Goal: Information Seeking & Learning: Find specific fact

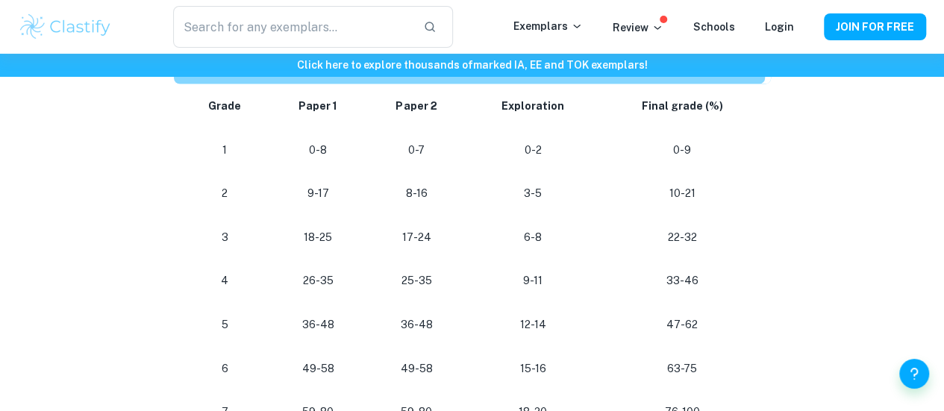
scroll to position [1348, 0]
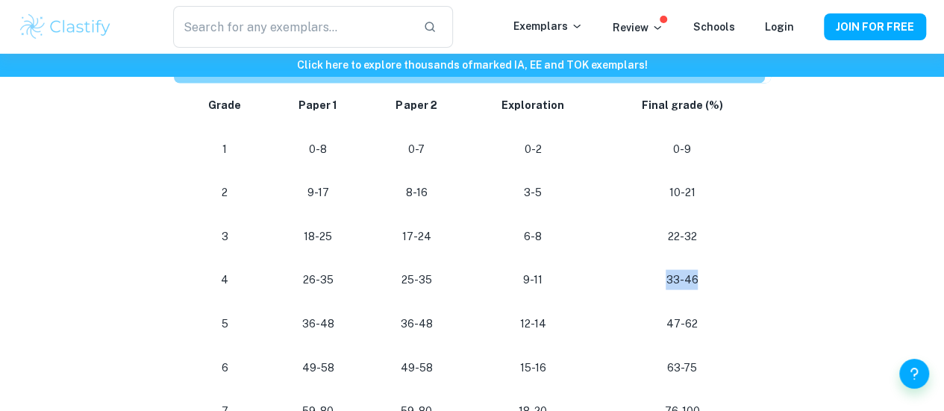
drag, startPoint x: 663, startPoint y: 290, endPoint x: 742, endPoint y: 283, distance: 80.2
click at [742, 283] on p "33-46" at bounding box center [681, 279] width 141 height 20
drag, startPoint x: 663, startPoint y: 282, endPoint x: 648, endPoint y: 282, distance: 14.9
click at [648, 282] on p "33-46" at bounding box center [681, 279] width 141 height 20
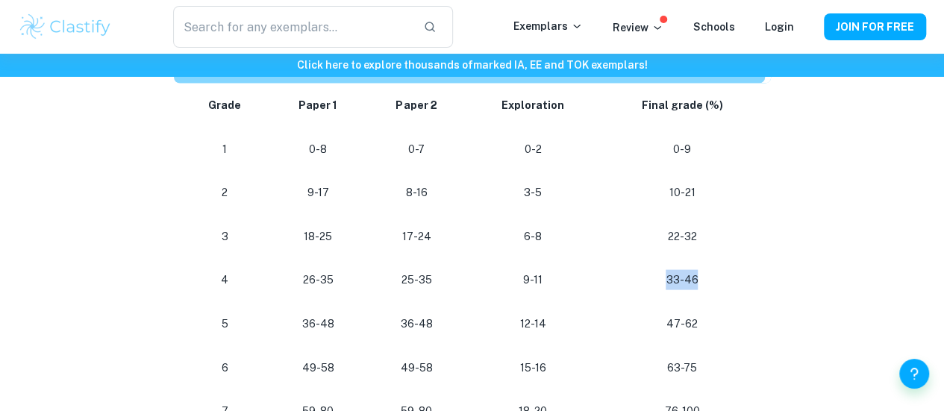
click at [648, 282] on p "33-46" at bounding box center [681, 279] width 141 height 20
drag, startPoint x: 648, startPoint y: 282, endPoint x: 751, endPoint y: 286, distance: 103.0
click at [751, 286] on p "33-46" at bounding box center [681, 279] width 141 height 20
drag, startPoint x: 748, startPoint y: 286, endPoint x: 648, endPoint y: 280, distance: 99.4
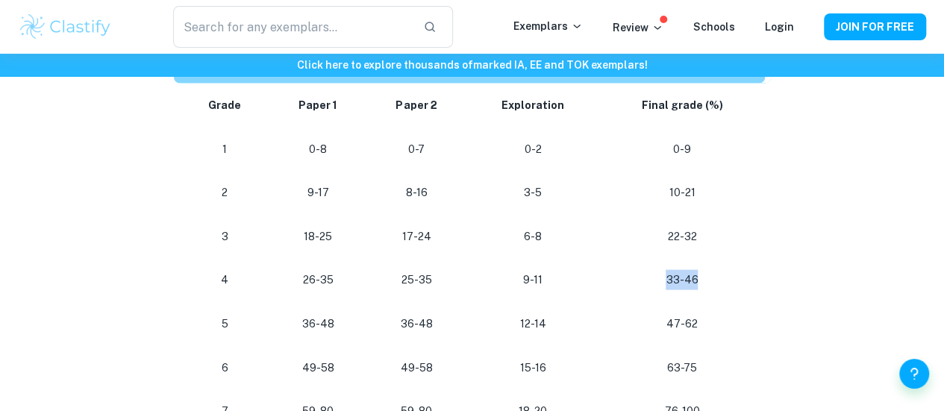
click at [648, 280] on p "33-46" at bounding box center [681, 279] width 141 height 20
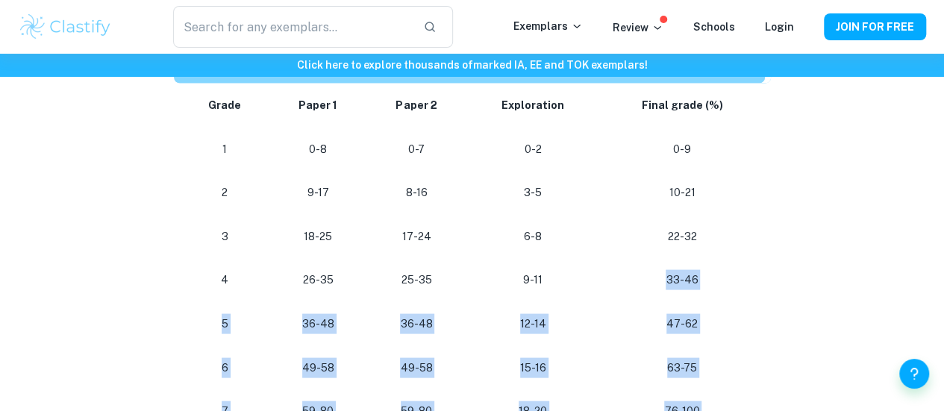
drag, startPoint x: 648, startPoint y: 280, endPoint x: 775, endPoint y: 291, distance: 126.6
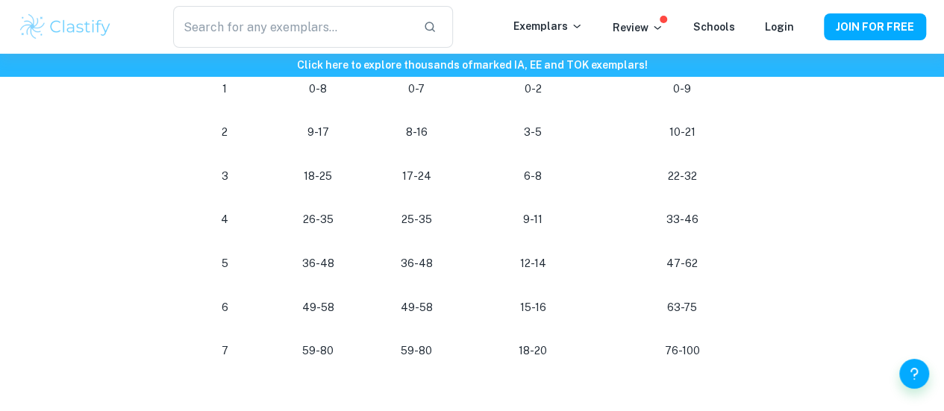
scroll to position [1409, 0]
drag, startPoint x: 750, startPoint y: 286, endPoint x: 651, endPoint y: 254, distance: 104.1
click at [651, 254] on td "47-62" at bounding box center [684, 262] width 171 height 44
drag, startPoint x: 681, startPoint y: 241, endPoint x: 759, endPoint y: 231, distance: 78.9
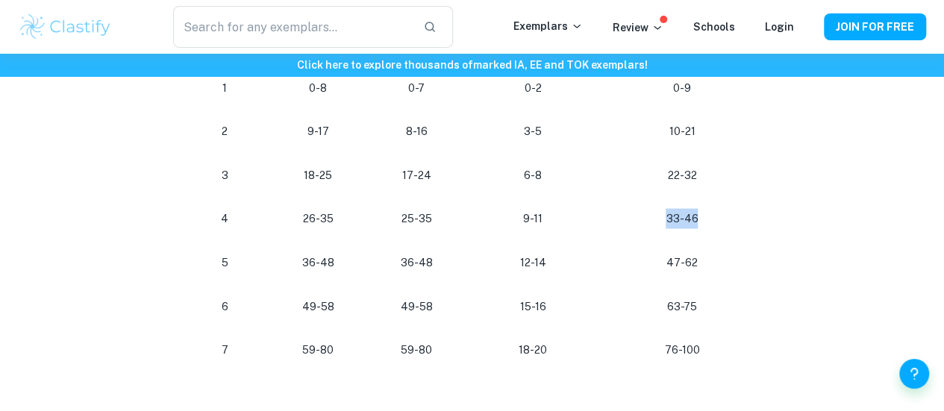
click at [759, 231] on td "33-46" at bounding box center [684, 218] width 171 height 44
